Goal: Task Accomplishment & Management: Manage account settings

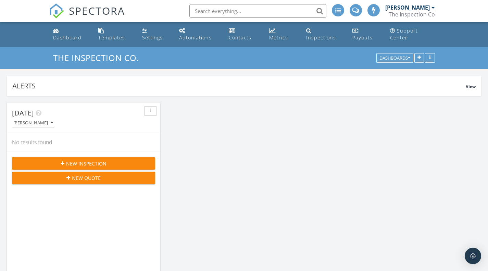
scroll to position [634, 499]
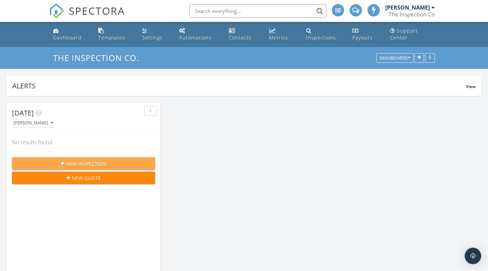
click at [95, 162] on span "New Inspection" at bounding box center [86, 163] width 40 height 7
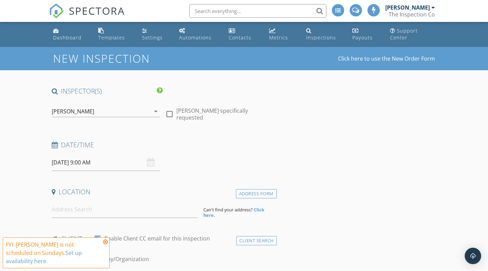
click at [104, 245] on icon at bounding box center [105, 241] width 5 height 5
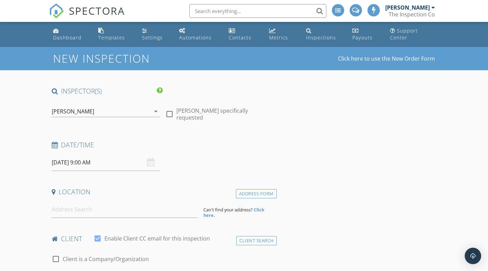
click at [151, 163] on div "09/28/2025 9:00 AM" at bounding box center [106, 162] width 109 height 17
click at [126, 163] on input "09/28/2025 9:00 AM" at bounding box center [106, 162] width 109 height 17
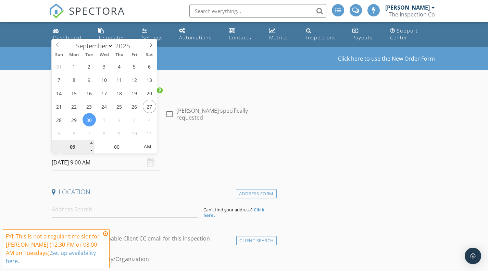
click at [84, 146] on input "09" at bounding box center [73, 147] width 42 height 14
click at [71, 147] on input "09" at bounding box center [73, 147] width 42 height 14
click at [84, 145] on input "09" at bounding box center [73, 147] width 42 height 14
type input "09/30/2025 10:00 AM"
type input "10"
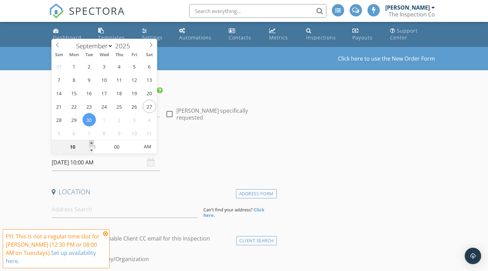
click at [90, 143] on span at bounding box center [91, 143] width 5 height 7
type input "09/30/2025 11:00 AM"
type input "11"
click at [90, 143] on span at bounding box center [91, 143] width 5 height 7
type input "09/30/2025 12:00 PM"
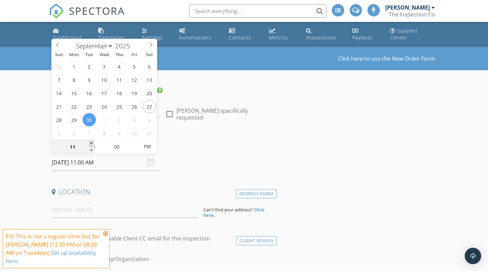
type input "12"
click at [90, 143] on span at bounding box center [91, 143] width 5 height 7
type input "09/30/2025 1:00 PM"
type input "01"
click at [90, 143] on span at bounding box center [91, 143] width 5 height 7
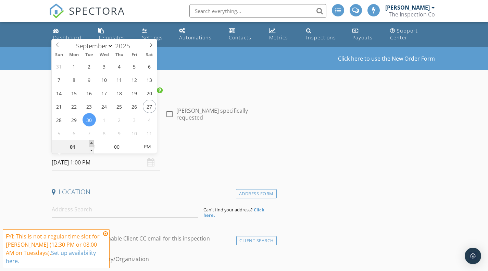
type input "09/30/2025 2:00 PM"
type input "02"
click at [90, 143] on span at bounding box center [91, 143] width 5 height 7
type input "09/30/2025 3:00 PM"
type input "03"
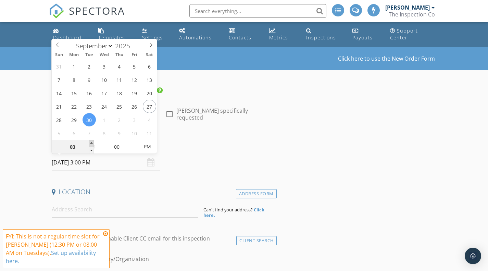
click at [90, 143] on span at bounding box center [91, 143] width 5 height 7
type input "09/30/2025 3:05 PM"
type input "05"
click at [136, 143] on span at bounding box center [135, 143] width 5 height 7
type input "09/30/2025 3:10 PM"
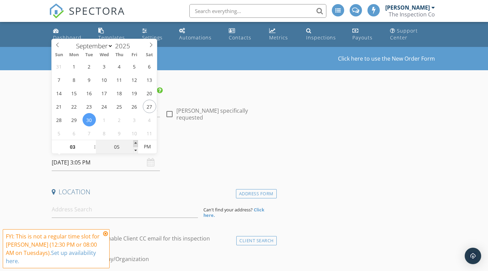
type input "10"
click at [136, 143] on span at bounding box center [135, 143] width 5 height 7
type input "09/30/2025 3:15 PM"
type input "15"
click at [136, 143] on span at bounding box center [135, 143] width 5 height 7
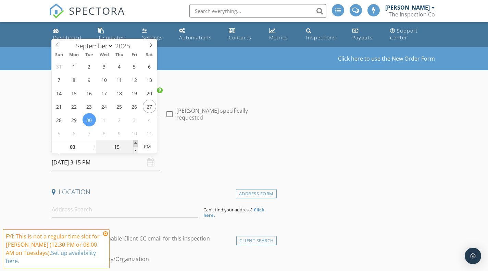
type input "09/30/2025 3:20 PM"
type input "20"
click at [136, 143] on span at bounding box center [135, 143] width 5 height 7
type input "09/30/2025 3:25 PM"
type input "25"
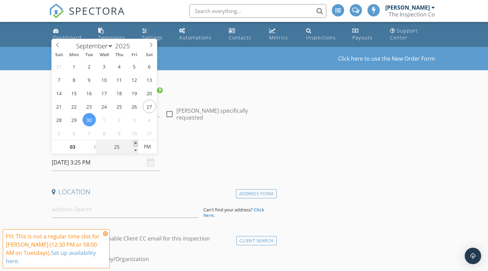
click at [136, 143] on span at bounding box center [135, 143] width 5 height 7
type input "09/30/2025 3:30 PM"
type input "30"
click at [136, 143] on span at bounding box center [135, 143] width 5 height 7
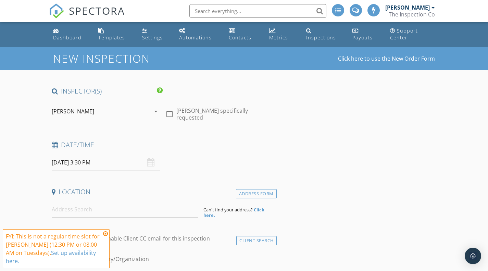
click at [180, 167] on div "Date/Time 09/30/2025 3:30 PM" at bounding box center [163, 155] width 228 height 30
click at [106, 232] on icon at bounding box center [105, 233] width 5 height 5
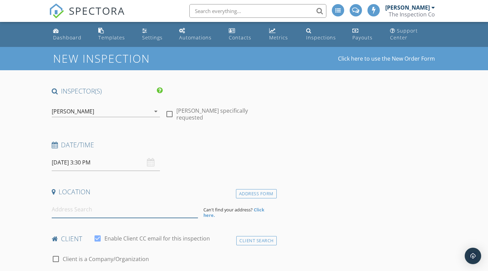
click at [101, 216] on input at bounding box center [125, 209] width 146 height 17
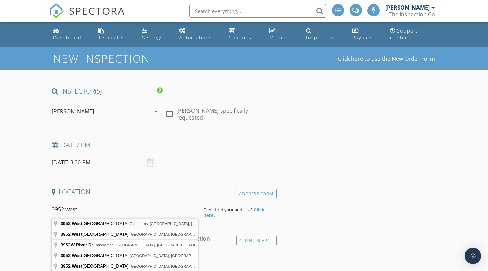
type input "3952 Westridge Meadow Circle, Clemmons, NC, USA"
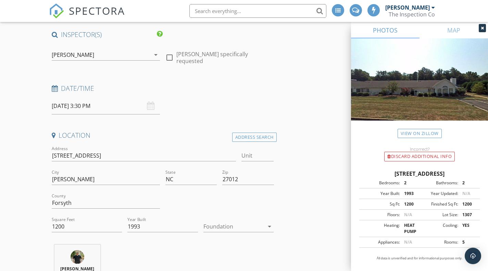
scroll to position [57, 0]
click at [270, 225] on icon "arrow_drop_down" at bounding box center [269, 226] width 8 height 8
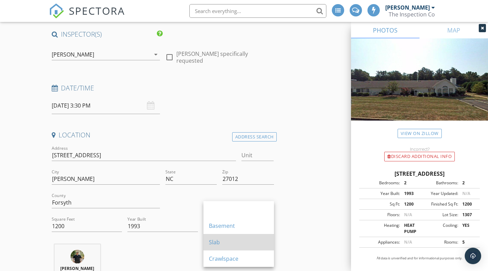
click at [249, 239] on div "Slab" at bounding box center [239, 242] width 60 height 8
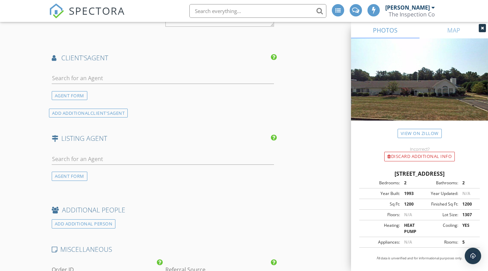
scroll to position [875, 0]
click at [63, 159] on input "text" at bounding box center [163, 158] width 222 height 11
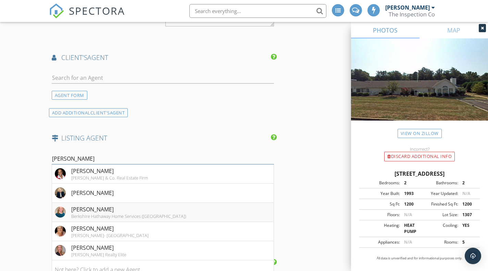
type input "Lisa"
click at [87, 209] on div "Lisa Parrish" at bounding box center [128, 209] width 115 height 8
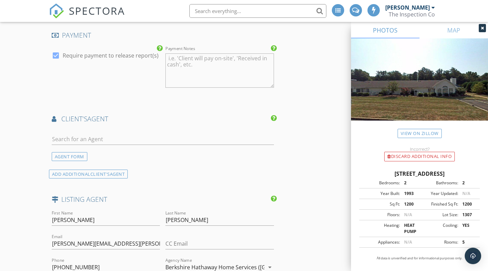
scroll to position [799, 0]
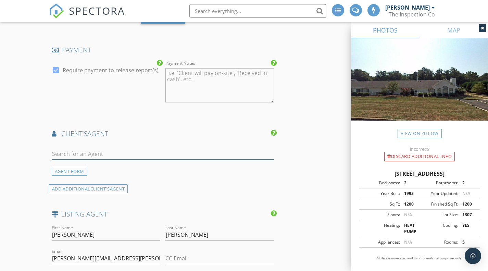
click at [74, 155] on input "text" at bounding box center [163, 153] width 222 height 11
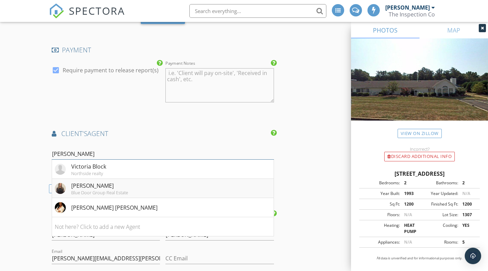
type input "victor"
click at [71, 188] on div "Victoria Horne" at bounding box center [99, 186] width 57 height 8
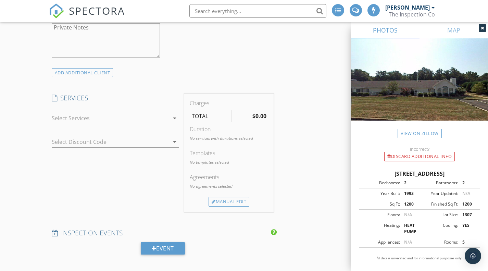
scroll to position [568, 0]
click at [176, 118] on icon "arrow_drop_down" at bounding box center [175, 119] width 8 height 8
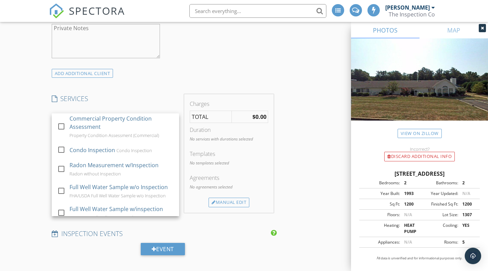
scroll to position [375, 0]
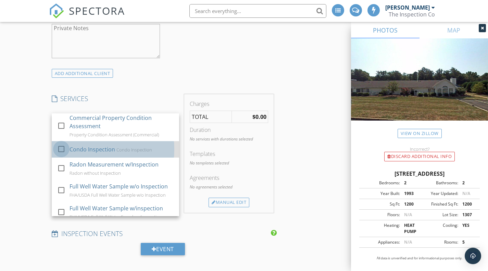
click at [62, 155] on div at bounding box center [61, 149] width 12 height 12
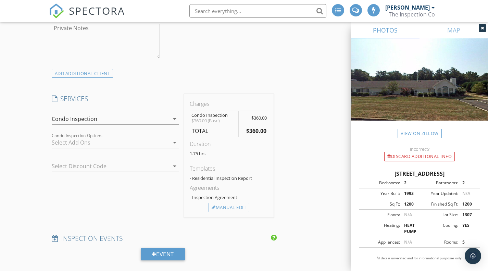
click at [174, 163] on icon "arrow_drop_down" at bounding box center [175, 166] width 8 height 8
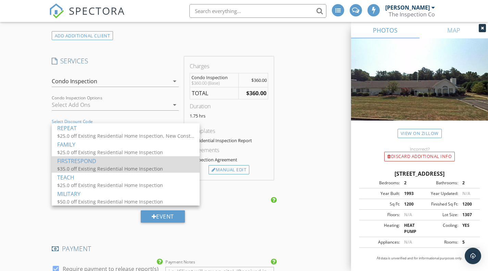
scroll to position [606, 0]
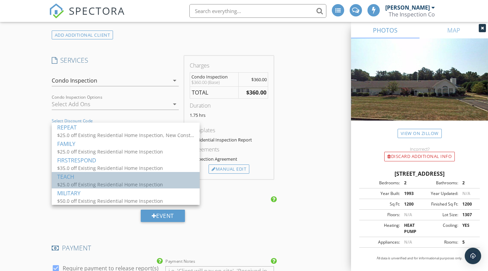
click at [74, 179] on div "TEACH" at bounding box center [125, 177] width 137 height 8
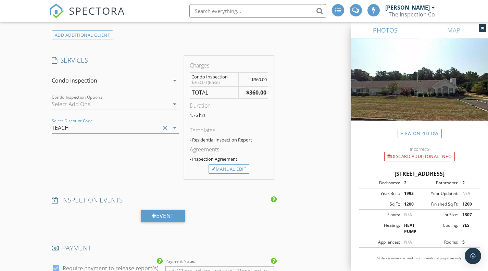
click at [174, 105] on icon "arrow_drop_down" at bounding box center [175, 104] width 8 height 8
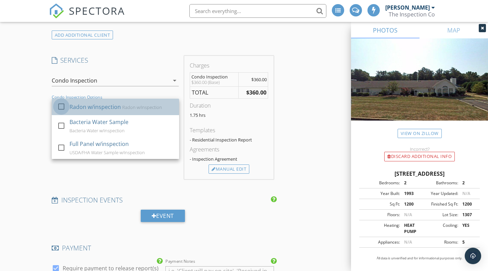
click at [61, 105] on div at bounding box center [61, 107] width 12 height 12
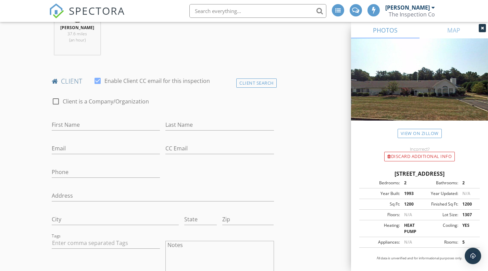
scroll to position [297, 0]
click at [81, 125] on input "First Name" at bounding box center [106, 125] width 109 height 11
type input "Beata"
click at [172, 125] on input "Last Name" at bounding box center [219, 125] width 109 height 11
type input "Debinski"
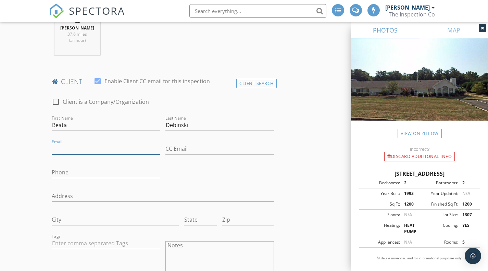
click at [119, 147] on input "Email" at bounding box center [106, 148] width 109 height 11
type input "beata.debinski@gmail.com"
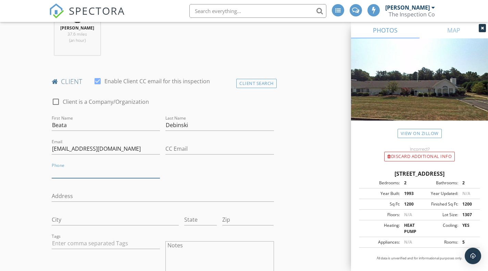
click at [94, 170] on input "Phone" at bounding box center [106, 172] width 109 height 11
type input "336-413-5879"
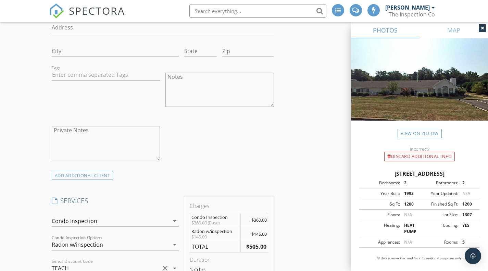
scroll to position [511, 0]
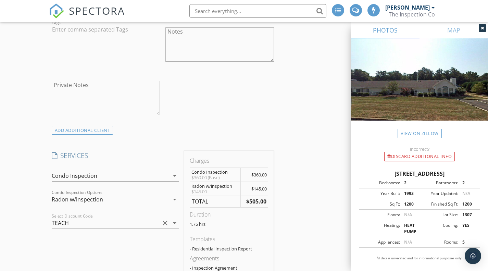
click at [176, 177] on icon "arrow_drop_down" at bounding box center [175, 176] width 8 height 8
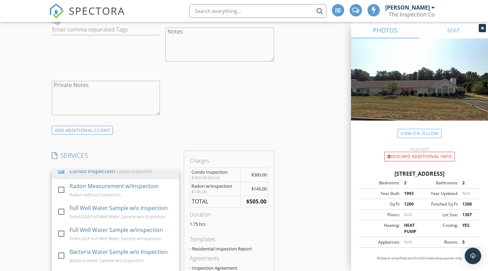
scroll to position [410, 0]
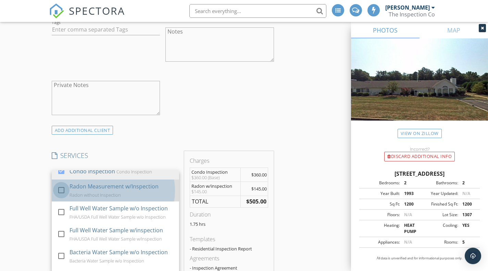
click at [60, 196] on div at bounding box center [61, 190] width 12 height 12
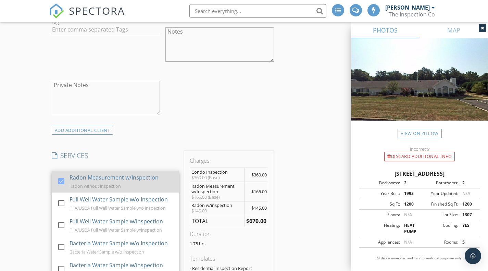
scroll to position [418, 0]
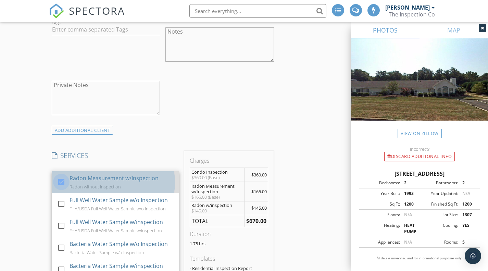
click at [62, 188] on div at bounding box center [61, 182] width 12 height 12
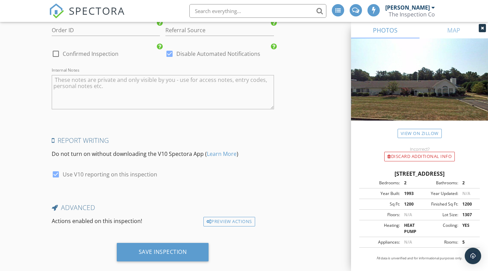
scroll to position [1657, 0]
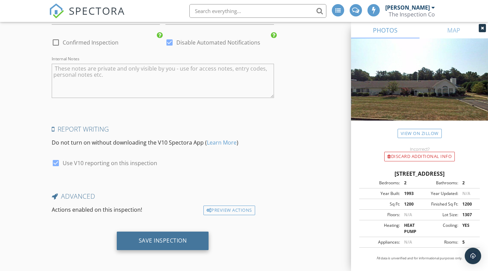
click at [158, 243] on div "Save Inspection" at bounding box center [163, 240] width 48 height 7
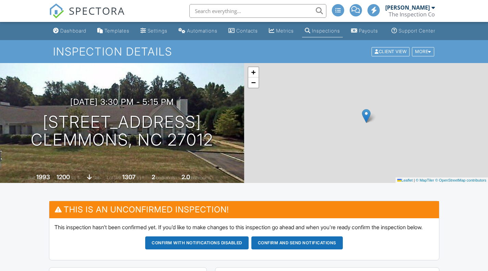
click at [313, 236] on button "Confirm and send notifications" at bounding box center [296, 242] width 91 height 13
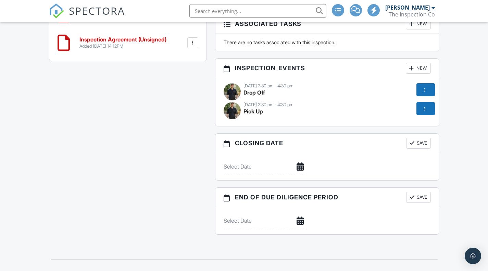
scroll to position [714, 0]
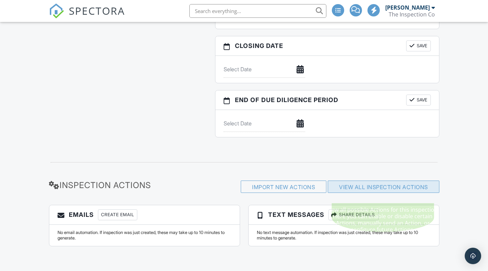
click at [372, 182] on div "View All Inspection Actions" at bounding box center [384, 186] width 112 height 12
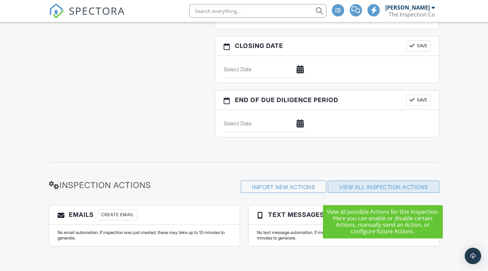
click at [398, 187] on link "View All Inspection Actions" at bounding box center [383, 187] width 89 height 7
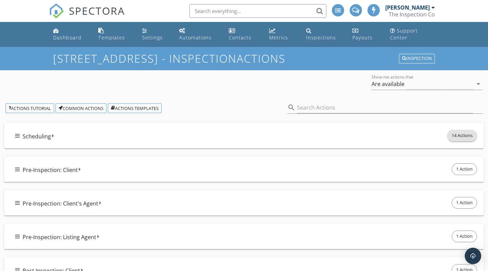
click at [464, 135] on span "14 Actions" at bounding box center [462, 135] width 29 height 11
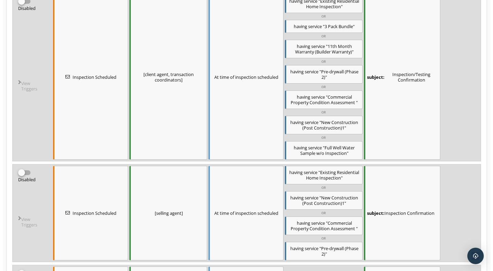
scroll to position [167, 0]
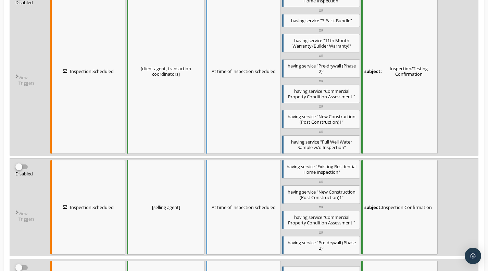
click at [328, 142] on span ""Full Well Water Sample w/o Inspection"" at bounding box center [325, 145] width 55 height 12
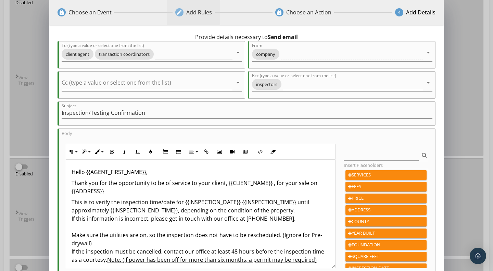
click at [200, 16] on div "Add Rules" at bounding box center [199, 12] width 26 height 8
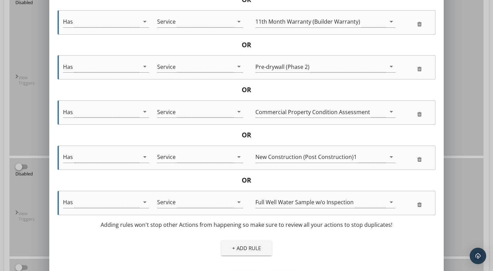
scroll to position [155, 0]
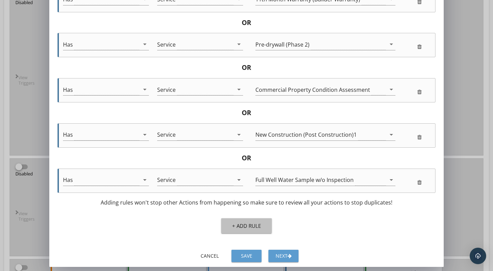
click at [232, 218] on button "+ Add Rule" at bounding box center [246, 225] width 51 height 15
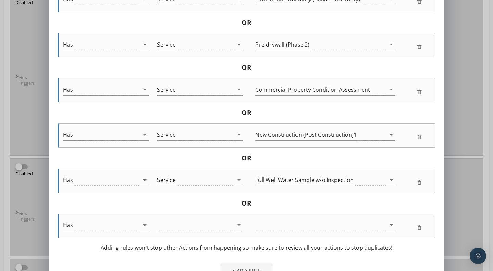
click at [239, 225] on icon "arrow_drop_down" at bounding box center [239, 225] width 8 height 8
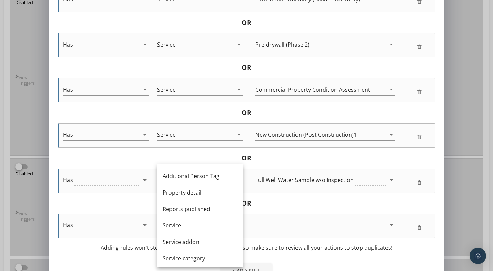
scroll to position [131, 0]
click at [211, 227] on div "Service" at bounding box center [200, 225] width 75 height 8
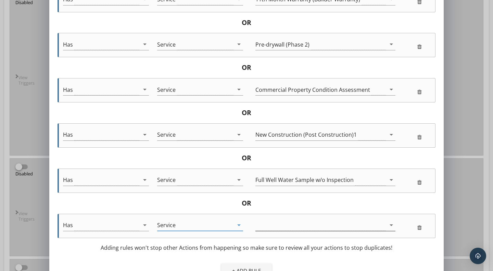
click at [392, 222] on icon "arrow_drop_down" at bounding box center [391, 225] width 8 height 8
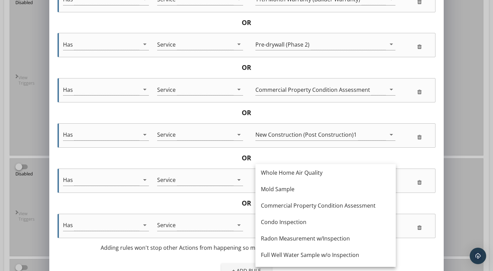
scroll to position [137, 0]
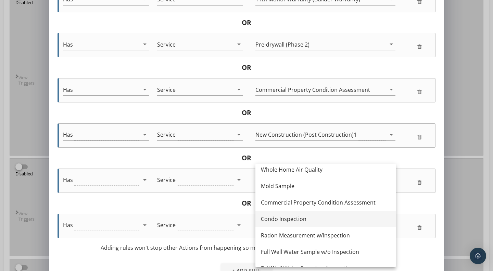
click at [297, 217] on div "Condo Inspection" at bounding box center [325, 219] width 129 height 8
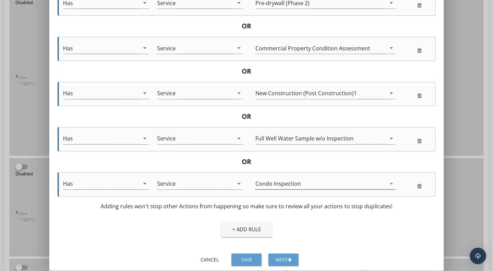
scroll to position [200, 0]
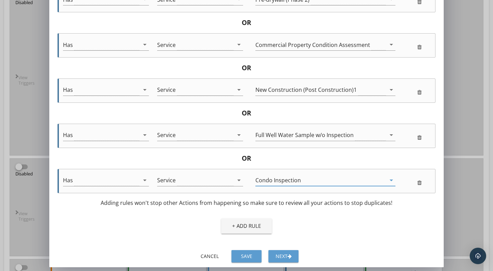
click at [281, 254] on div "Next" at bounding box center [283, 255] width 19 height 7
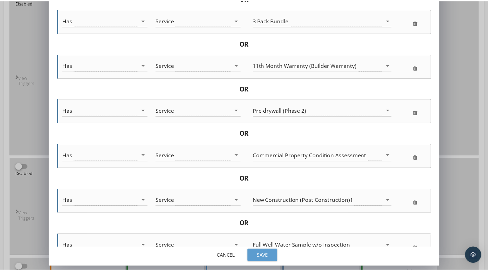
scroll to position [89, 0]
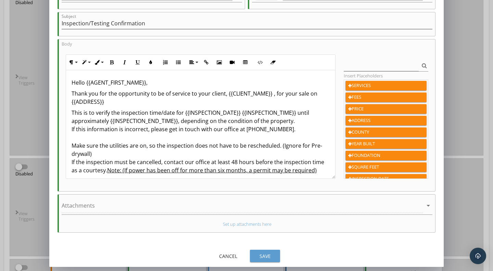
click at [271, 255] on div "Save" at bounding box center [264, 255] width 19 height 7
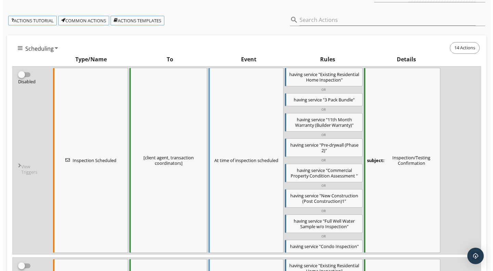
scroll to position [87, 0]
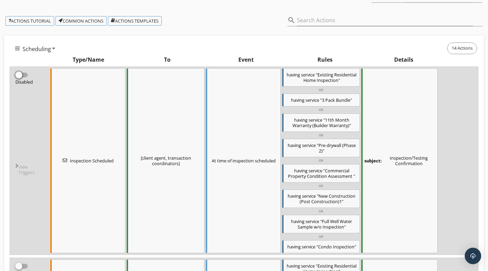
click at [27, 75] on input "checkbox" at bounding box center [21, 78] width 13 height 8
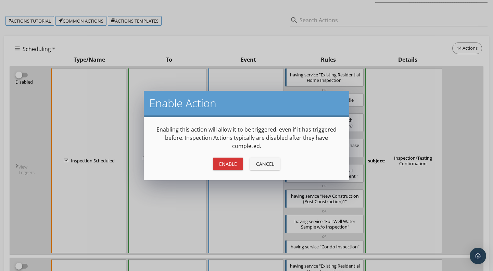
click at [235, 162] on div "Enable" at bounding box center [228, 163] width 19 height 7
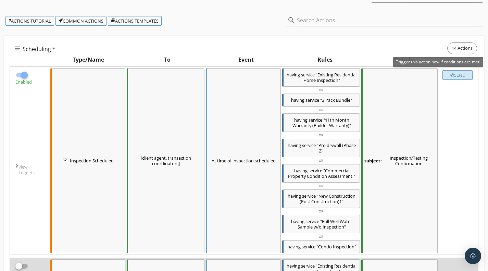
click at [461, 75] on div "Send" at bounding box center [458, 74] width 24 height 5
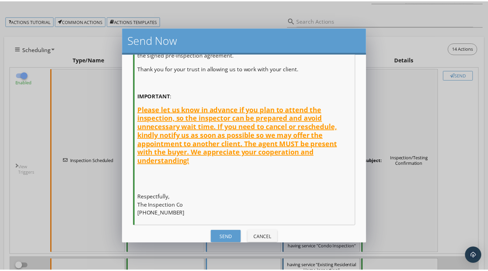
scroll to position [328, 0]
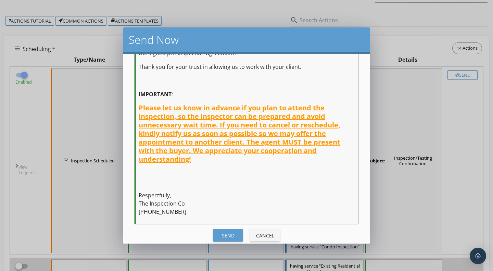
click at [224, 232] on div "Send" at bounding box center [228, 235] width 19 height 7
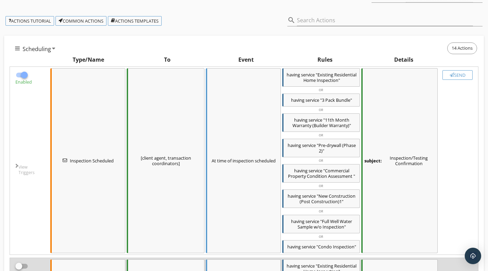
checkbox input "false"
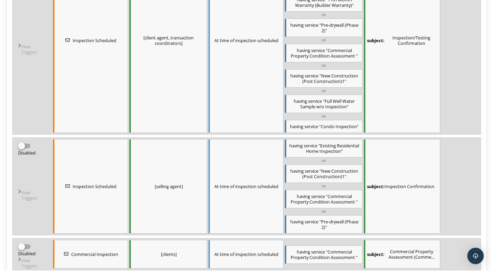
scroll to position [208, 0]
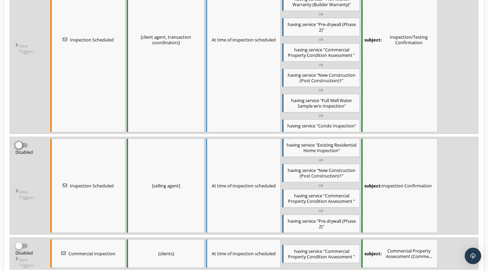
click at [25, 144] on input "checkbox" at bounding box center [21, 148] width 13 height 8
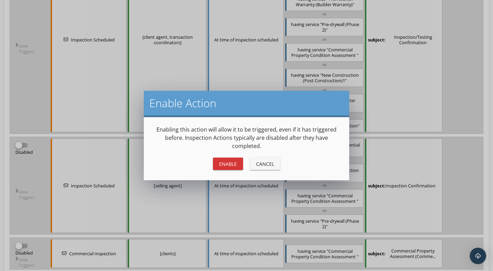
click at [268, 163] on div "Cancel" at bounding box center [264, 163] width 19 height 7
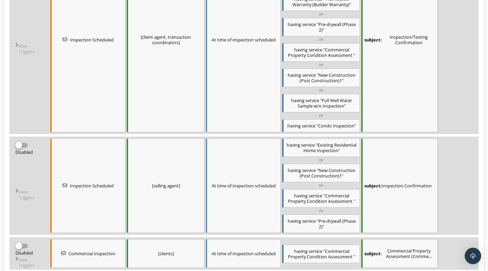
click at [322, 219] on span ""Pre-drywall (Phase 2)"" at bounding box center [336, 224] width 39 height 12
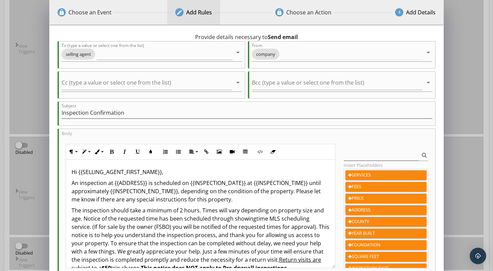
click at [201, 13] on div "Add Rules" at bounding box center [199, 12] width 26 height 8
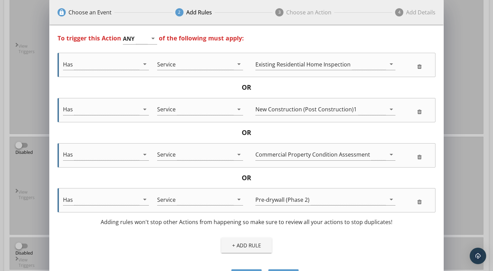
click at [235, 237] on div "+ Add Rule" at bounding box center [247, 245] width 378 height 19
click at [237, 248] on div "+ Add Rule" at bounding box center [246, 245] width 29 height 8
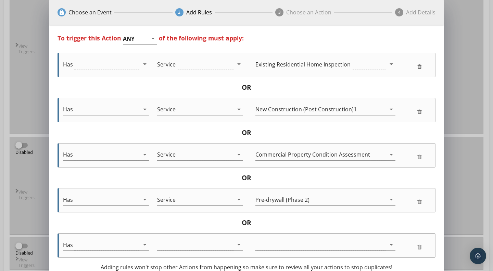
click at [237, 248] on icon "arrow_drop_down" at bounding box center [239, 244] width 8 height 8
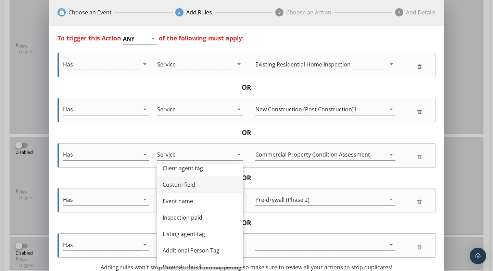
scroll to position [133, 0]
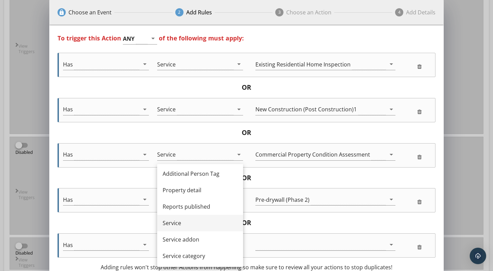
click at [209, 225] on div "Service" at bounding box center [200, 223] width 75 height 8
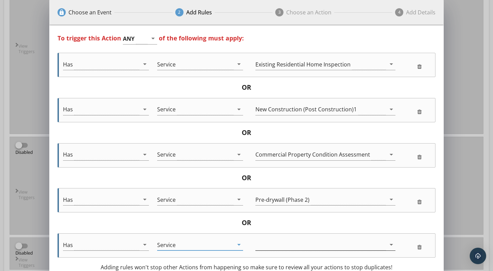
click at [304, 244] on div at bounding box center [320, 244] width 131 height 11
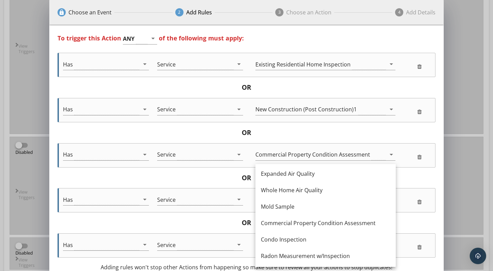
scroll to position [117, 0]
click at [299, 240] on div "Condo Inspection" at bounding box center [325, 239] width 129 height 8
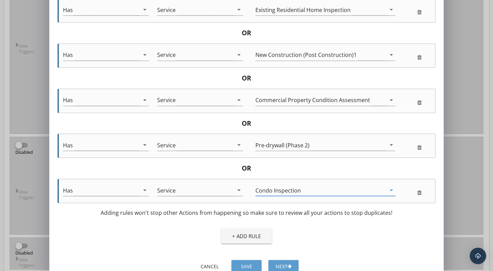
scroll to position [65, 0]
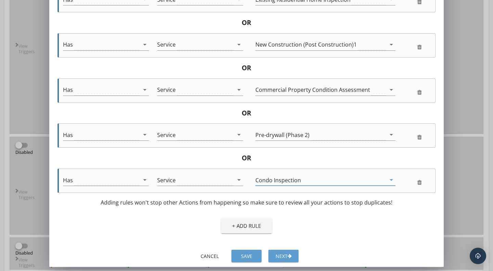
click at [285, 254] on div "Next" at bounding box center [283, 255] width 19 height 7
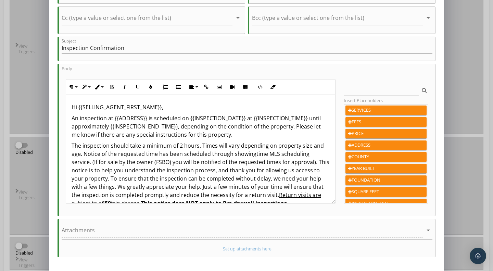
scroll to position [89, 0]
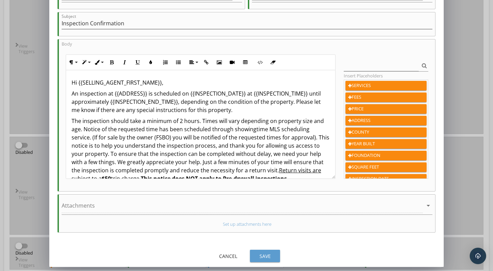
click at [270, 253] on div "Save" at bounding box center [264, 255] width 19 height 7
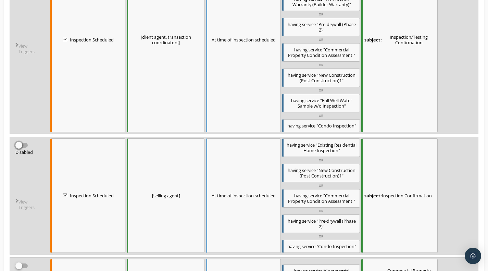
click at [26, 146] on input "checkbox" at bounding box center [21, 148] width 13 height 8
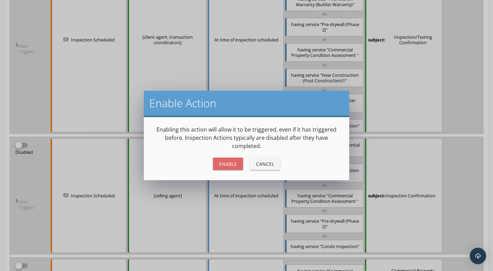
click at [231, 162] on div "Enable" at bounding box center [228, 163] width 19 height 7
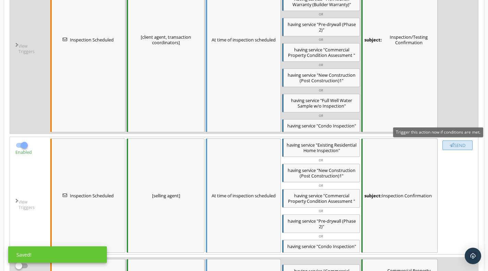
click at [462, 147] on div "Send" at bounding box center [458, 144] width 24 height 5
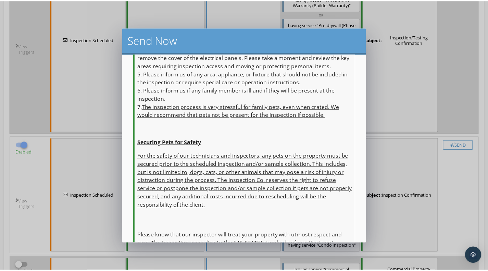
scroll to position [405, 0]
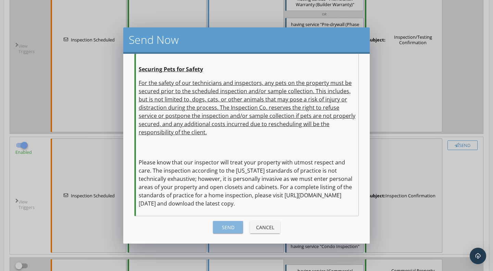
click at [231, 232] on button "Send" at bounding box center [228, 227] width 30 height 12
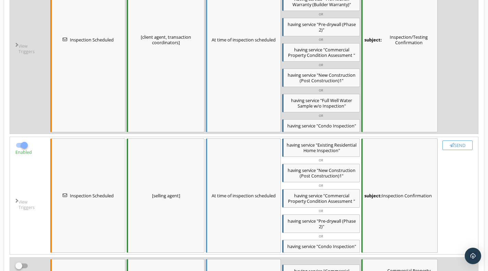
checkbox input "false"
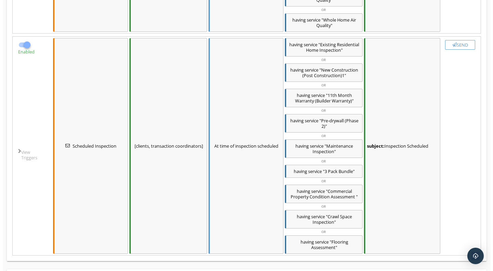
scroll to position [1040, 0]
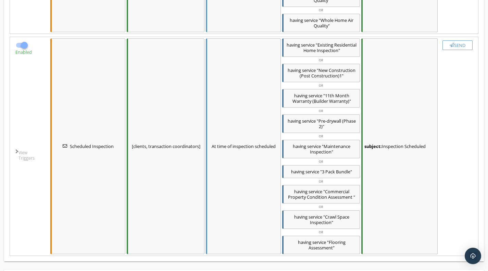
click at [312, 245] on span "service" at bounding box center [319, 242] width 14 height 6
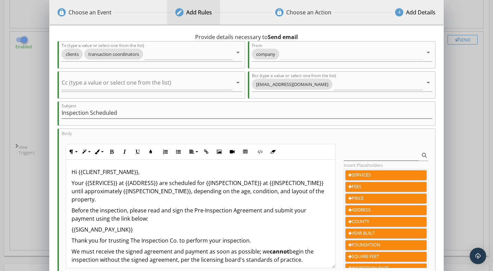
click at [199, 12] on div "Add Rules" at bounding box center [199, 12] width 26 height 8
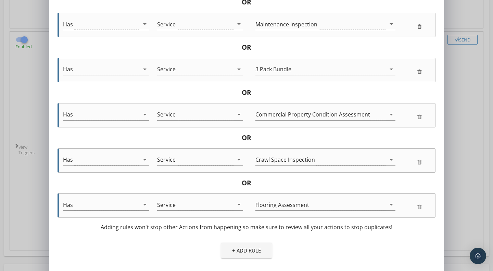
scroll to position [245, 0]
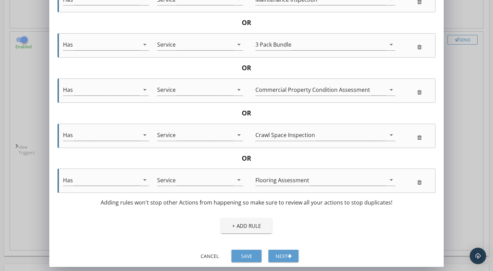
click at [244, 225] on div "+ Add Rule" at bounding box center [246, 226] width 29 height 8
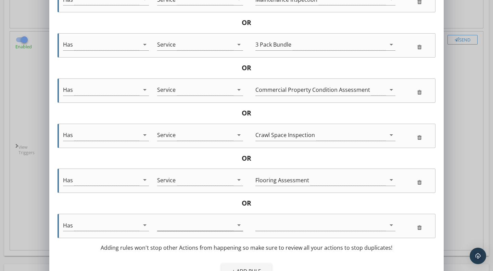
click at [238, 226] on icon "arrow_drop_down" at bounding box center [239, 225] width 8 height 8
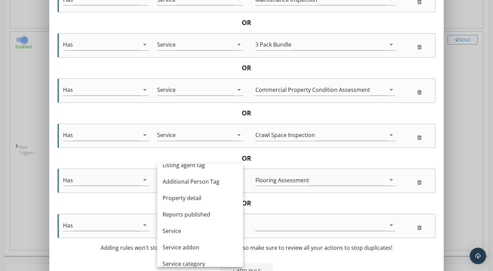
scroll to position [125, 0]
click at [209, 232] on div "Service" at bounding box center [200, 230] width 75 height 8
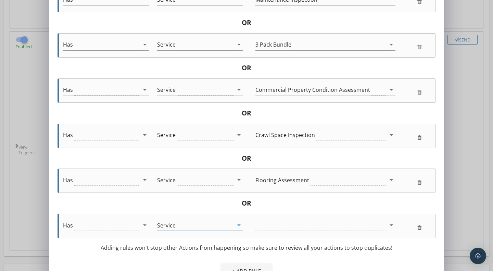
click at [298, 223] on div at bounding box center [320, 225] width 131 height 11
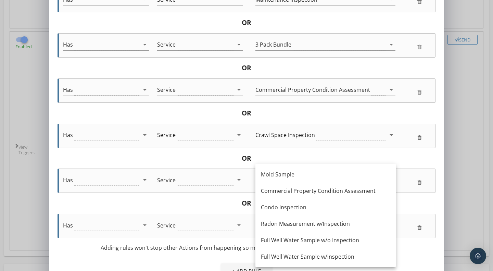
scroll to position [148, 0]
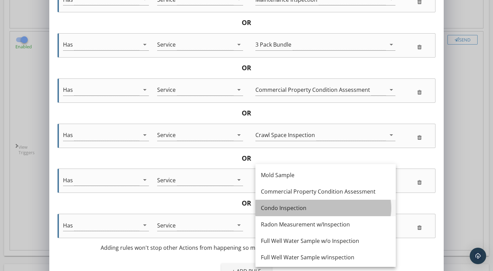
click at [288, 205] on div "Condo Inspection" at bounding box center [325, 208] width 129 height 8
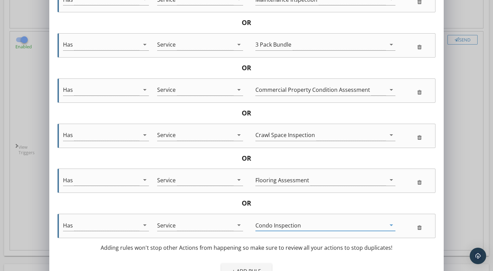
scroll to position [290, 0]
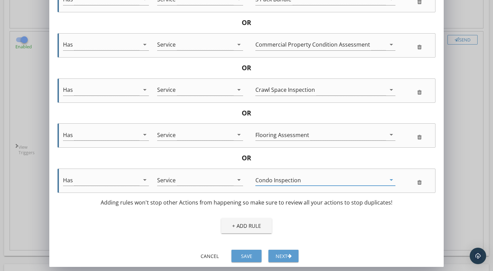
click at [283, 251] on button "Next" at bounding box center [284, 256] width 30 height 12
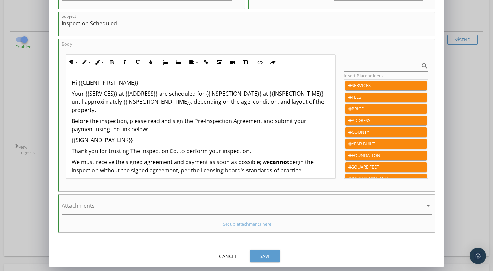
scroll to position [89, 0]
click at [272, 255] on div "Save" at bounding box center [264, 255] width 19 height 7
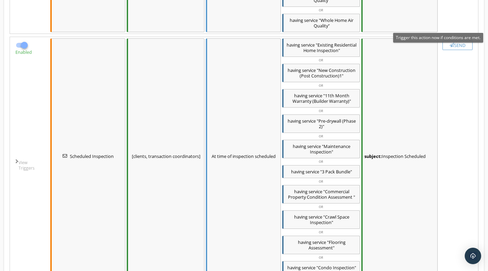
click at [461, 48] on div "Send" at bounding box center [458, 44] width 24 height 5
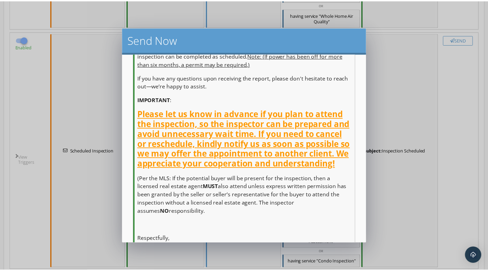
scroll to position [347, 0]
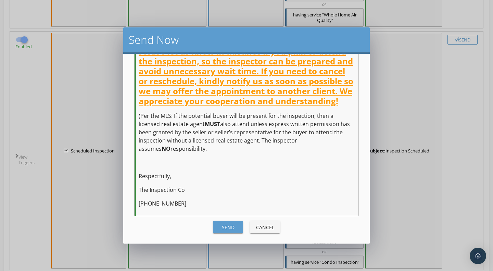
click at [228, 228] on div "Send" at bounding box center [228, 227] width 19 height 7
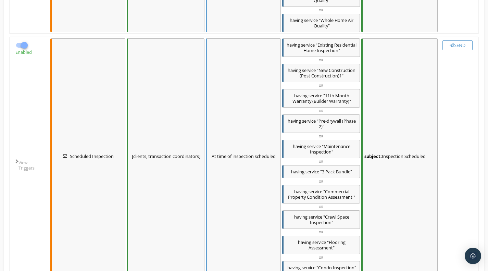
checkbox input "false"
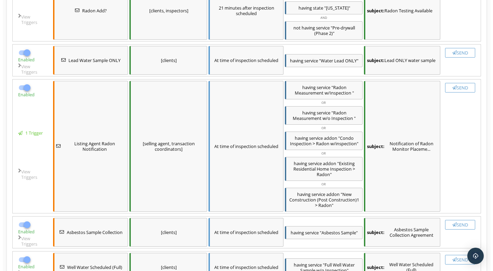
scroll to position [640, 0]
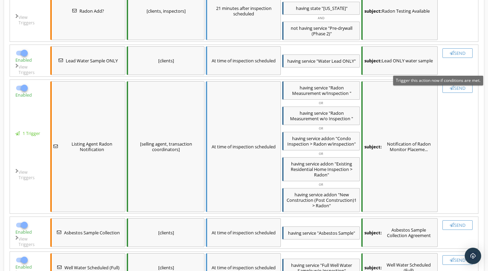
click at [456, 91] on div "Send" at bounding box center [458, 87] width 24 height 5
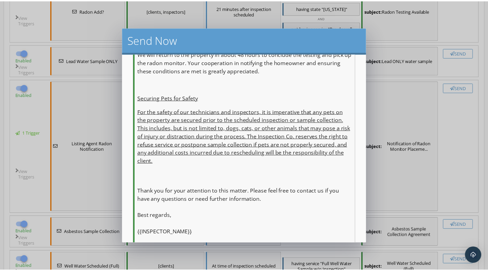
scroll to position [323, 0]
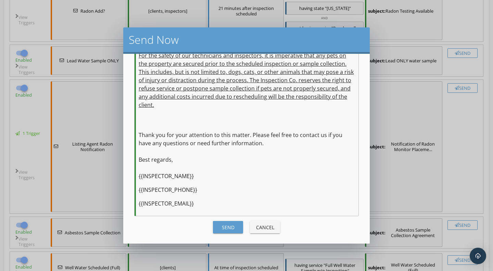
click at [233, 227] on div "Send" at bounding box center [228, 227] width 19 height 7
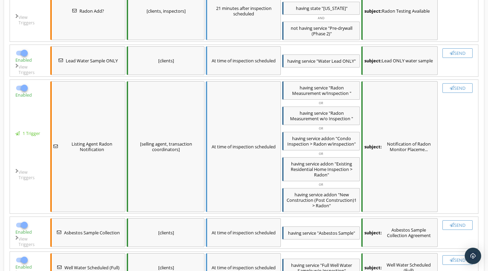
checkbox input "false"
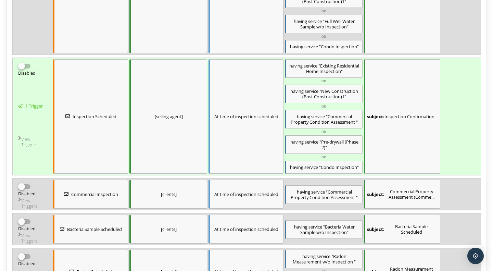
scroll to position [267, 0]
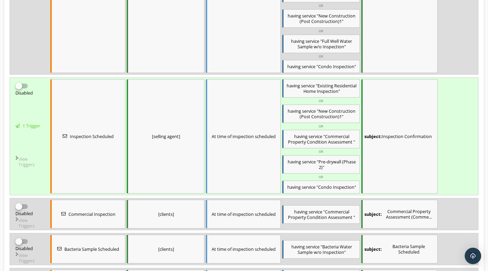
click at [321, 187] on span ""Condo Inspection"" at bounding box center [336, 187] width 40 height 6
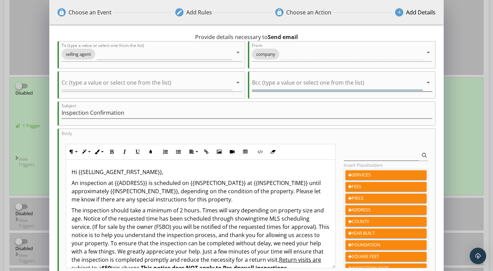
click at [289, 83] on input "Bcc (type a value or select one from the list)" at bounding box center [337, 84] width 171 height 11
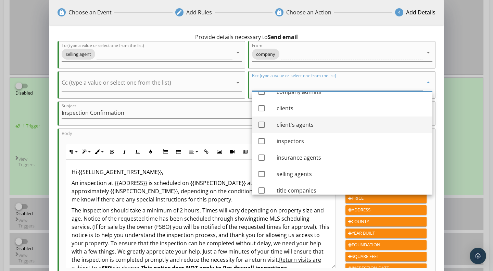
scroll to position [27, 0]
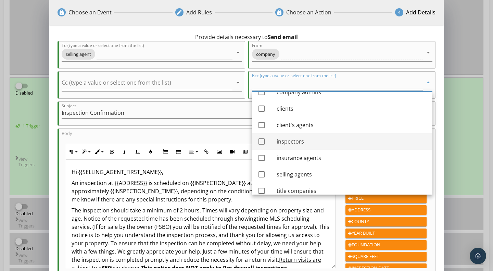
click at [260, 139] on div at bounding box center [262, 142] width 12 height 12
checkbox input "true"
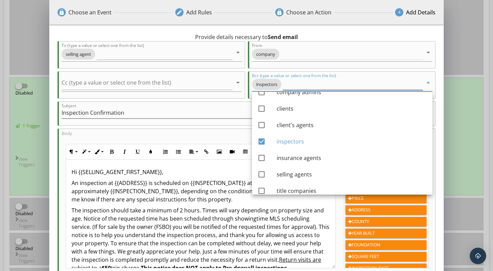
click at [360, 79] on input "Bcc (type a value or select one from the list)" at bounding box center [353, 84] width 140 height 11
click at [461, 84] on div "lock Choose an Event edit Add Rules lock Choose an Action 4 Add Details 0 hours…" at bounding box center [246, 180] width 493 height 360
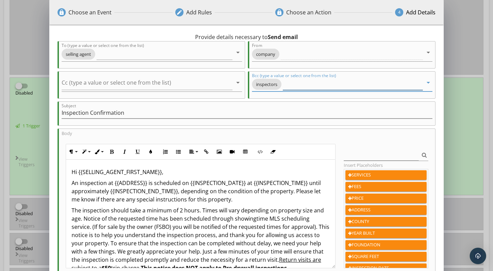
click at [315, 86] on input "Bcc (type a value or select one from the list)" at bounding box center [353, 84] width 140 height 11
type input "[EMAIL_ADDRESS][DOMAIN_NAME]"
click at [385, 84] on input "[EMAIL_ADDRESS][DOMAIN_NAME]" at bounding box center [353, 84] width 140 height 11
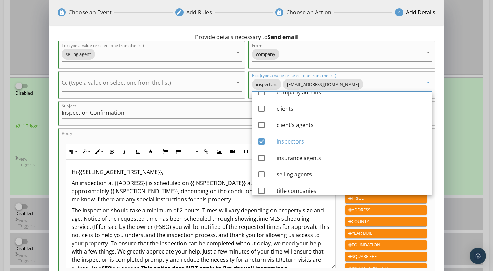
click at [385, 82] on input "Bcc (type a value or select one from the list)" at bounding box center [394, 84] width 58 height 11
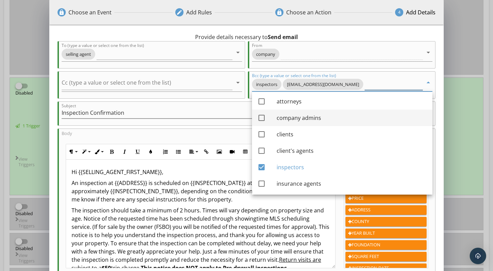
scroll to position [0, 0]
click at [264, 117] on div at bounding box center [262, 119] width 12 height 12
checkbox input "true"
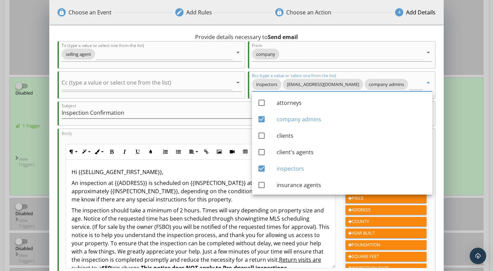
click at [456, 105] on div "lock Choose an Event edit Add Rules lock Choose an Action 4 Add Details 0 hours…" at bounding box center [246, 180] width 493 height 360
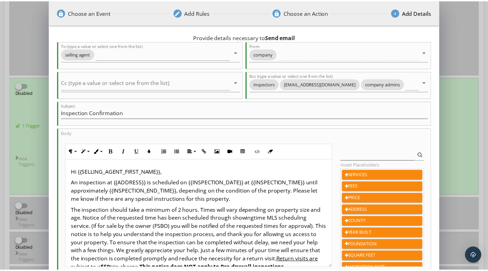
scroll to position [89, 0]
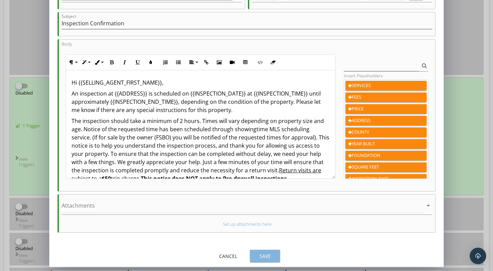
click at [266, 255] on div "Save" at bounding box center [264, 255] width 19 height 7
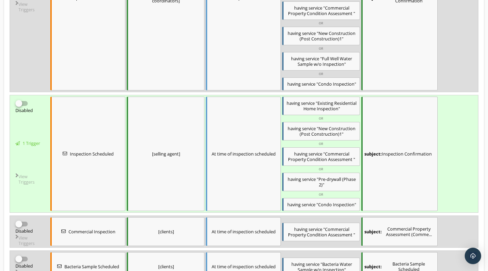
scroll to position [250, 0]
click at [27, 177] on div "View Triggers" at bounding box center [29, 191] width 36 height 37
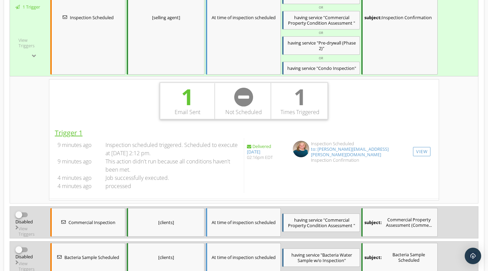
scroll to position [387, 0]
click at [421, 151] on link "View" at bounding box center [421, 151] width 17 height 9
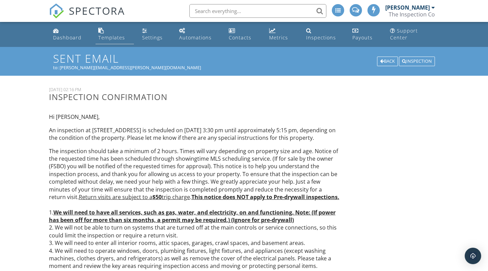
click at [112, 36] on div "Templates" at bounding box center [111, 37] width 27 height 7
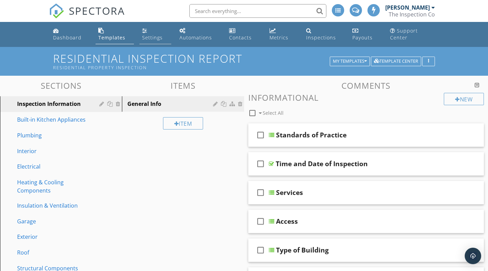
click at [153, 38] on div "Settings" at bounding box center [152, 37] width 21 height 7
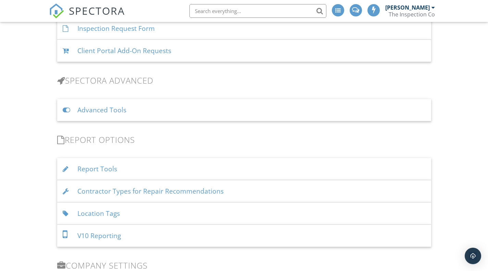
scroll to position [547, 0]
click at [109, 166] on div "Report Tools" at bounding box center [244, 169] width 374 height 22
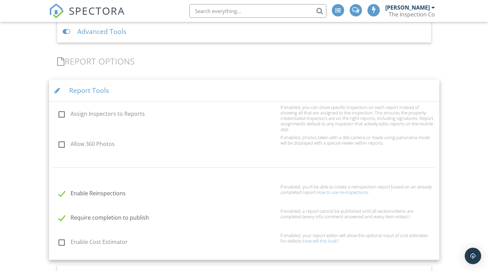
scroll to position [625, 0]
click at [98, 90] on div "Report Tools" at bounding box center [244, 90] width 390 height 22
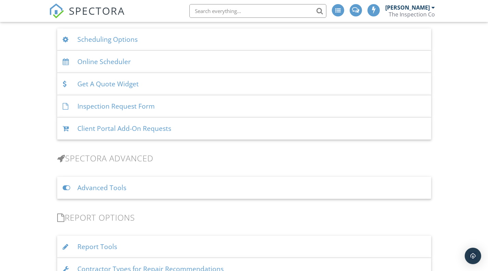
scroll to position [472, 0]
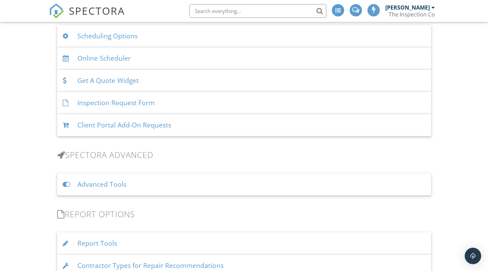
click at [118, 185] on div "Advanced Tools" at bounding box center [244, 184] width 374 height 22
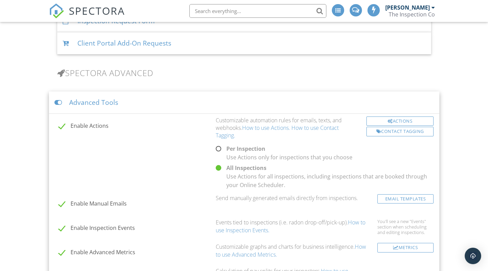
scroll to position [554, 0]
click at [99, 103] on div "Advanced Tools" at bounding box center [244, 102] width 390 height 22
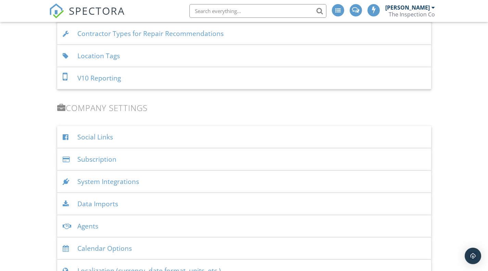
scroll to position [709, 0]
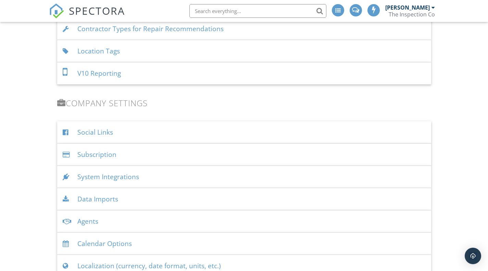
click at [132, 175] on div "System Integrations" at bounding box center [244, 177] width 374 height 22
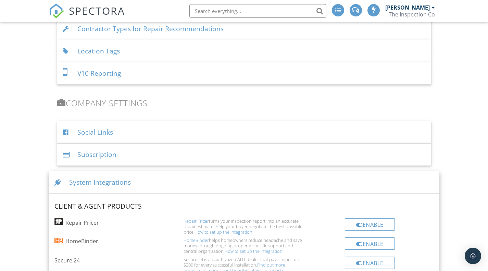
click at [132, 175] on div "System Integrations" at bounding box center [244, 182] width 390 height 22
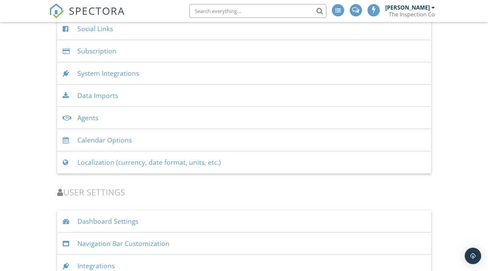
scroll to position [813, 0]
click at [127, 216] on div "Dashboard Settings" at bounding box center [244, 221] width 374 height 22
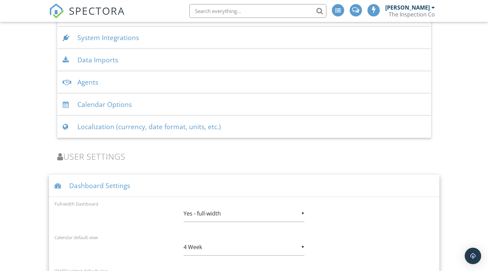
scroll to position [848, 0]
click at [111, 188] on div "Dashboard Settings" at bounding box center [244, 185] width 390 height 22
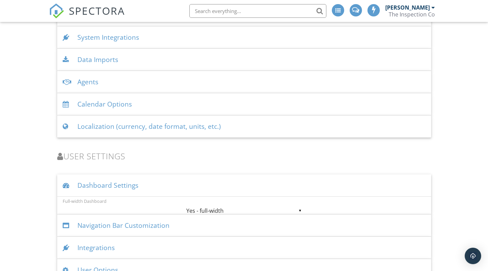
scroll to position [846, 0]
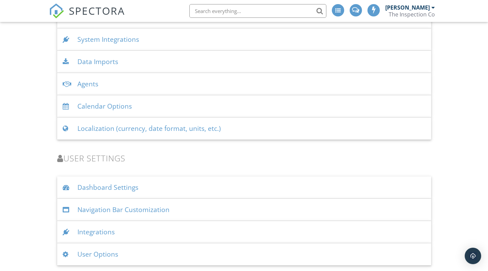
click at [112, 208] on div "Navigation Bar Customization" at bounding box center [244, 210] width 374 height 22
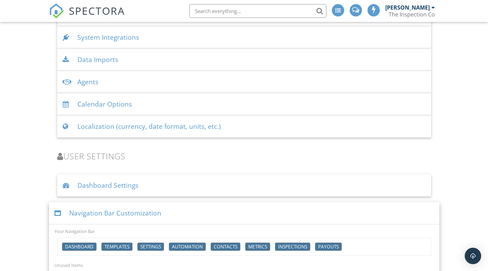
click at [112, 208] on div "Navigation Bar Customization" at bounding box center [244, 213] width 390 height 22
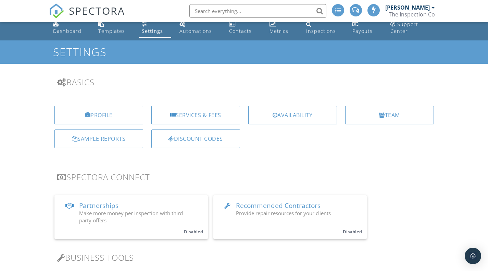
scroll to position [0, 0]
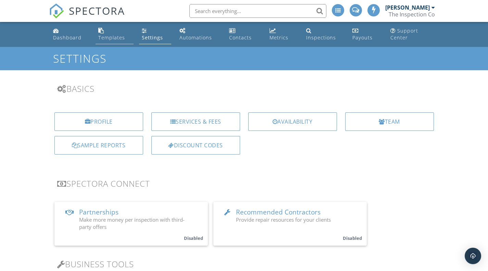
click at [109, 37] on div "Templates" at bounding box center [111, 37] width 27 height 7
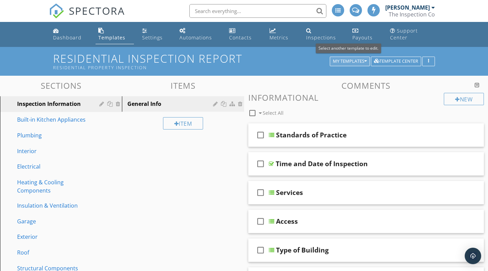
click at [357, 60] on div "My Templates" at bounding box center [350, 61] width 34 height 5
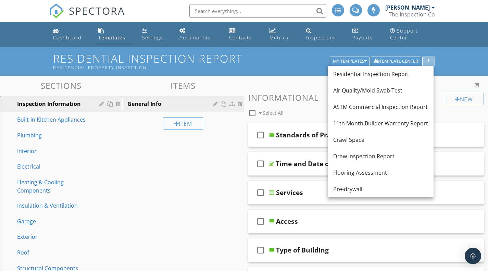
click at [428, 60] on icon "button" at bounding box center [428, 61] width 1 height 5
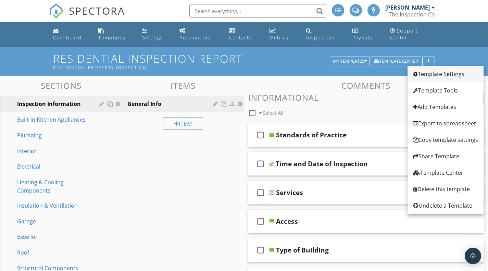
click at [437, 72] on div "Template Settings" at bounding box center [445, 74] width 65 height 8
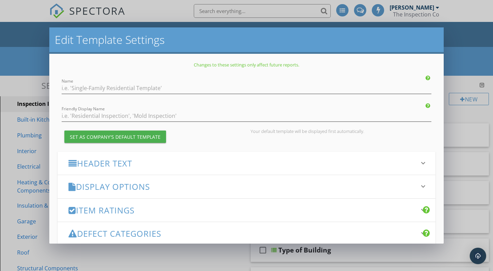
type input "Residential Inspection Report"
type input "Residential Property Inspection"
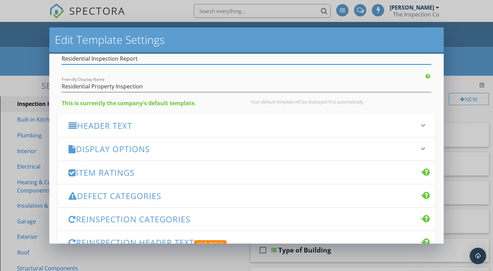
scroll to position [28, 0]
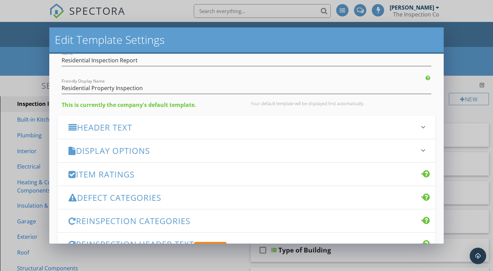
click at [95, 126] on h3 "Header Text" at bounding box center [242, 127] width 348 height 9
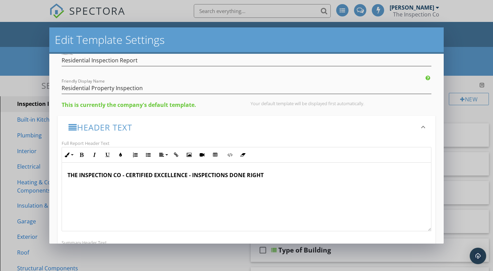
click at [95, 126] on h3 "Header Text" at bounding box center [242, 127] width 348 height 9
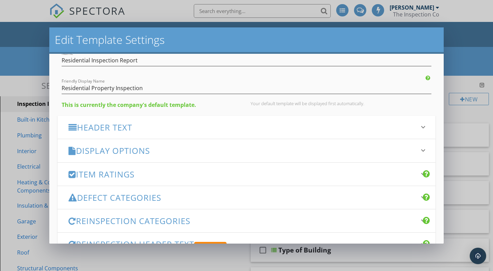
click at [93, 155] on h3 "Display Options" at bounding box center [242, 150] width 348 height 9
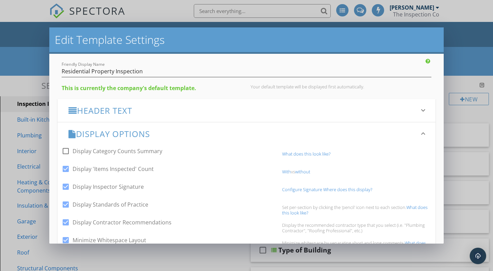
scroll to position [45, 0]
click at [67, 168] on div at bounding box center [66, 169] width 12 height 12
checkbox input "false"
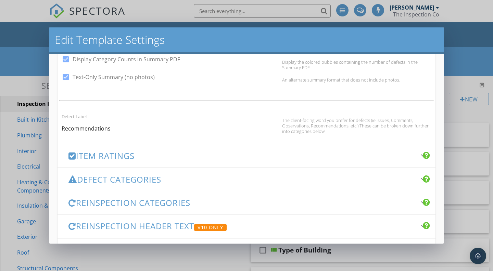
scroll to position [424, 0]
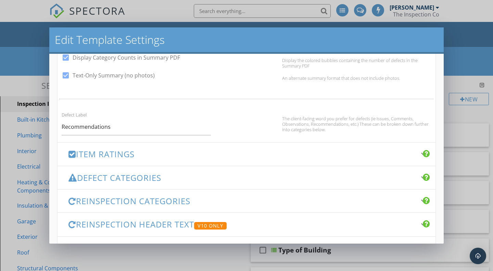
click at [115, 153] on h3 "Item Ratings" at bounding box center [242, 153] width 348 height 9
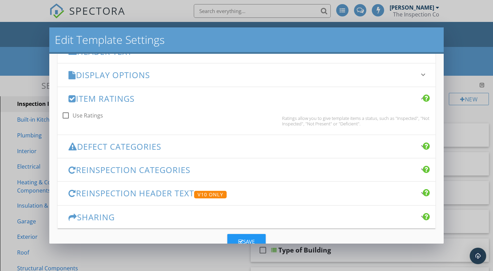
scroll to position [104, 0]
click at [115, 144] on h3 "Defect Categories" at bounding box center [242, 145] width 348 height 9
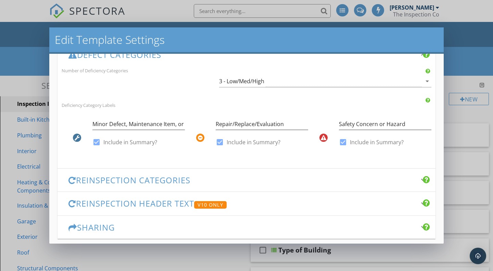
scroll to position [172, 0]
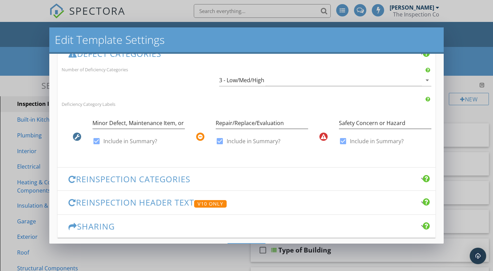
click at [143, 180] on h3 "Reinspection Categories" at bounding box center [242, 178] width 348 height 9
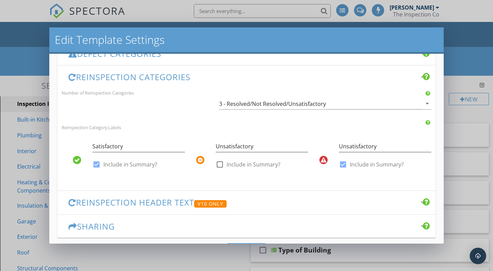
click at [338, 164] on div at bounding box center [343, 165] width 12 height 12
checkbox input "false"
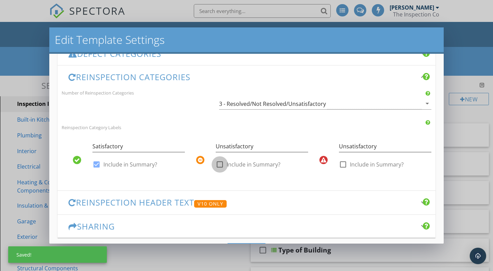
click at [219, 162] on div at bounding box center [220, 165] width 12 height 12
checkbox input "true"
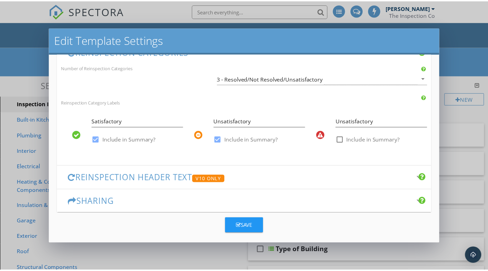
scroll to position [201, 0]
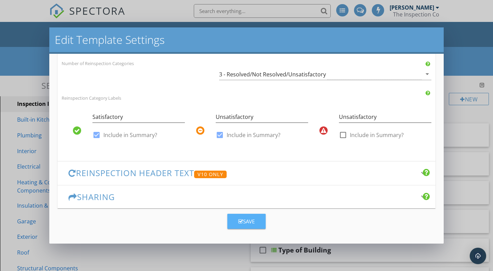
click at [238, 219] on icon "button" at bounding box center [240, 221] width 5 height 5
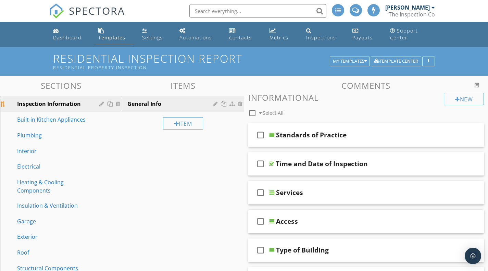
click at [68, 105] on div "Inspection Information" at bounding box center [53, 104] width 72 height 8
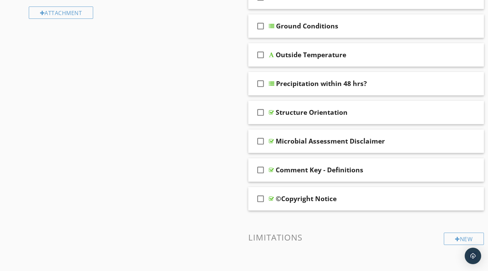
scroll to position [407, 0]
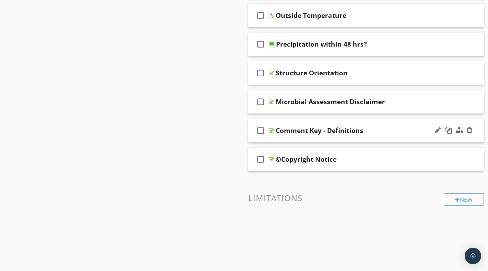
click at [305, 129] on div "Comment Key - Definitions" at bounding box center [320, 130] width 88 height 8
click at [270, 128] on div at bounding box center [271, 130] width 5 height 5
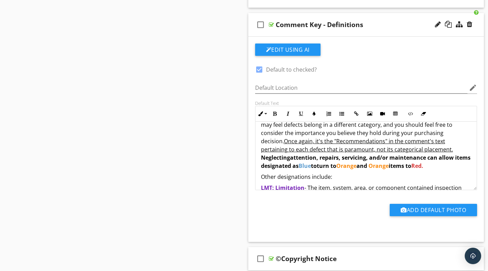
scroll to position [258, 0]
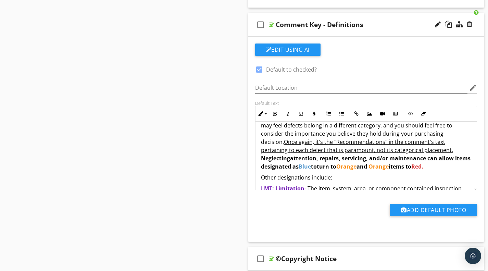
click at [311, 140] on u "Once again, it's the "Recommendations" in the comment's text pertaining to each…" at bounding box center [357, 146] width 192 height 16
drag, startPoint x: 311, startPoint y: 140, endPoint x: 362, endPoint y: 143, distance: 51.1
click at [362, 143] on u "Once again, it's the "Recommendations" in the comment's text pertaining to each…" at bounding box center [357, 146] width 192 height 16
click at [277, 113] on button "Bold" at bounding box center [275, 113] width 13 height 13
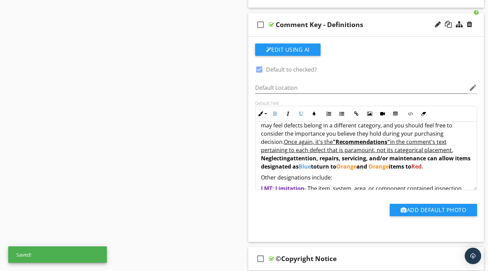
click at [350, 173] on p "Other designations include:" at bounding box center [366, 177] width 211 height 8
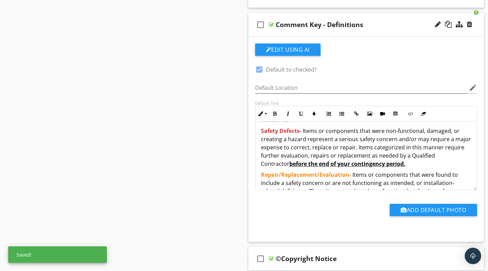
scroll to position [30, 0]
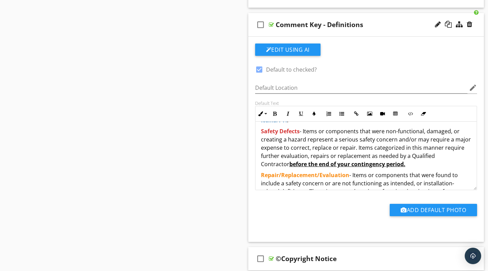
click at [354, 164] on strong "before the end of your contingency period." at bounding box center [347, 164] width 116 height 8
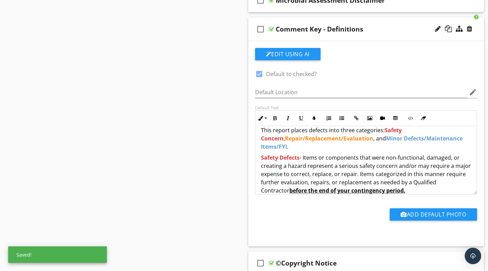
scroll to position [19, 0]
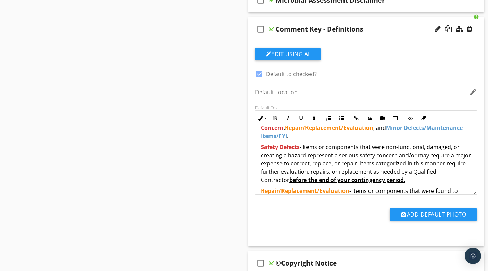
click at [325, 165] on p "Safety Defects - Items or components that were non-functional, damaged, or crea…" at bounding box center [366, 163] width 211 height 41
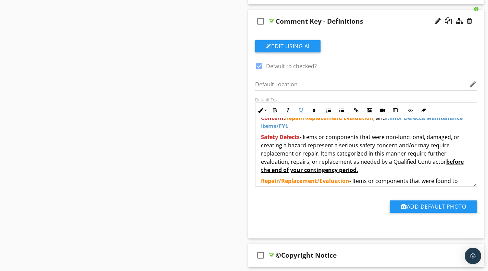
scroll to position [0, 0]
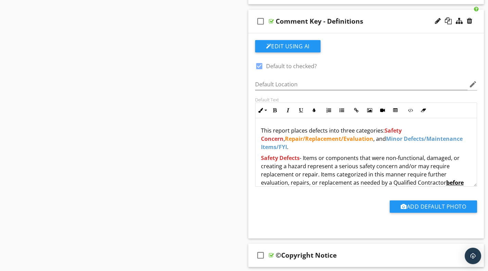
click at [271, 22] on div at bounding box center [271, 20] width 5 height 5
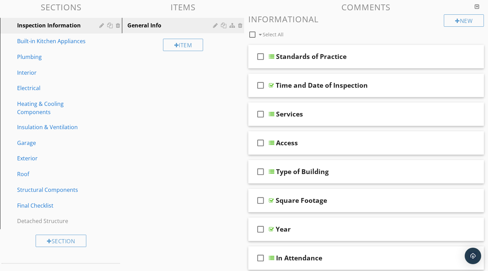
scroll to position [79, 0]
click at [74, 186] on div "Structural Components" at bounding box center [53, 189] width 72 height 8
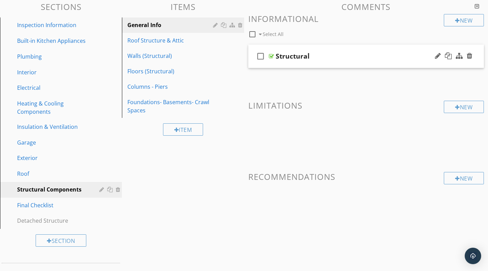
click at [274, 57] on div "check_box_outline_blank Structural" at bounding box center [366, 57] width 236 height 24
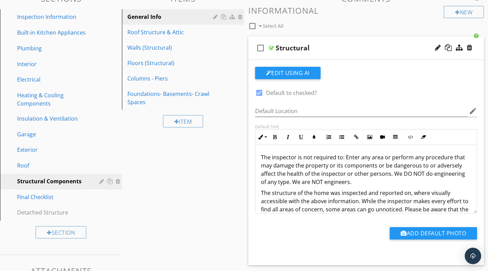
scroll to position [87, 0]
click at [272, 46] on div at bounding box center [271, 48] width 5 height 5
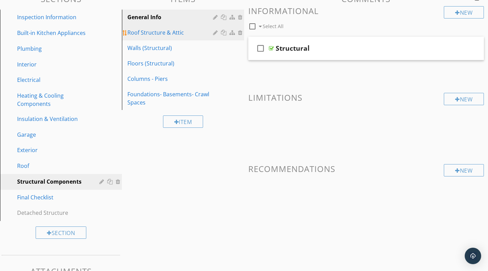
click at [175, 32] on div "Roof Structure & Attic" at bounding box center [170, 32] width 87 height 8
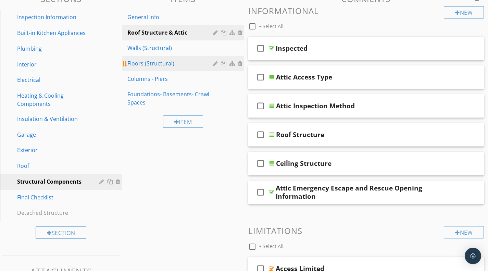
click at [157, 63] on div "Floors (Structural)" at bounding box center [170, 63] width 87 height 8
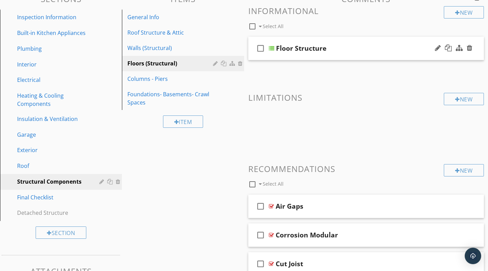
click at [273, 49] on div at bounding box center [271, 48] width 5 height 5
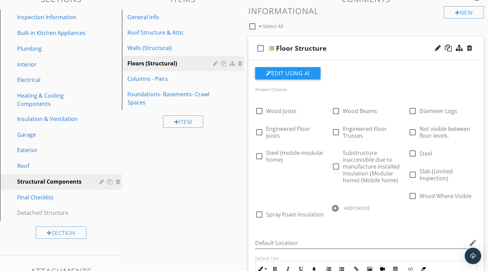
click at [272, 47] on div at bounding box center [271, 48] width 5 height 5
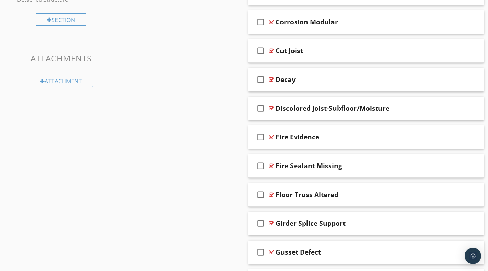
scroll to position [300, 0]
click at [289, 110] on div "Discolored Joist-Subfloor/Moisture" at bounding box center [333, 108] width 114 height 8
click at [271, 109] on div at bounding box center [271, 107] width 5 height 5
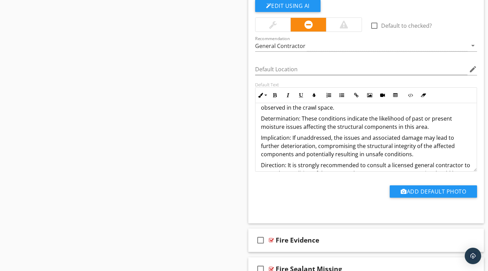
scroll to position [13, 0]
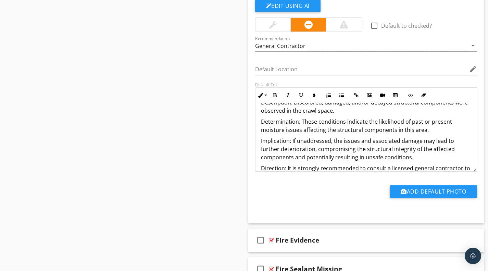
click at [423, 130] on p "Determination: These conditions indicate the likelihood of past or present mois…" at bounding box center [366, 125] width 211 height 16
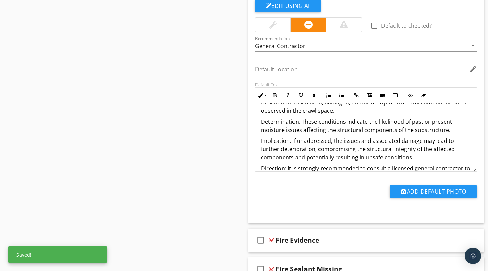
click at [412, 144] on p "Implication: If unaddressed, the issues and associated damage may lead to furth…" at bounding box center [366, 149] width 211 height 25
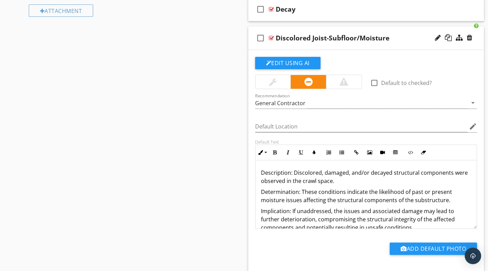
scroll to position [369, 0]
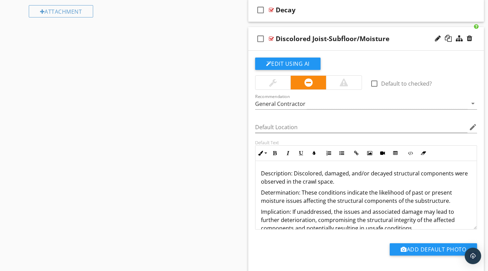
click at [271, 39] on div at bounding box center [271, 38] width 5 height 5
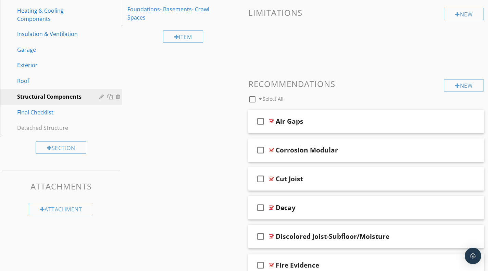
scroll to position [0, 0]
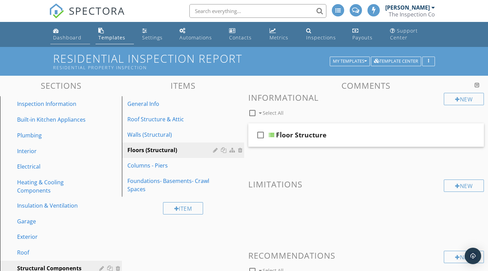
click at [72, 37] on div "Dashboard" at bounding box center [67, 37] width 28 height 7
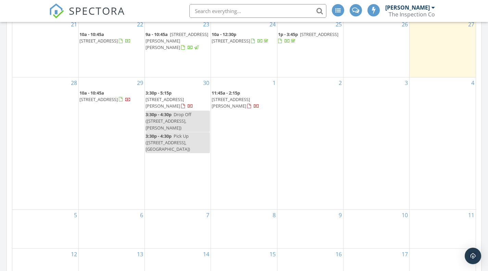
scroll to position [348, 0]
click at [173, 100] on span "3952 Westridge Meadow Cir, Clemmons 27012" at bounding box center [165, 102] width 38 height 13
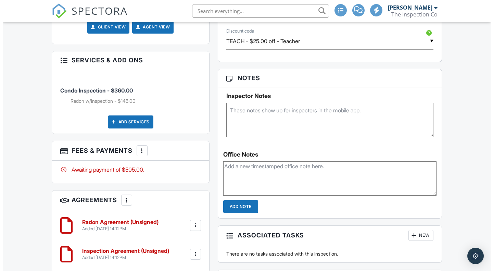
scroll to position [406, 0]
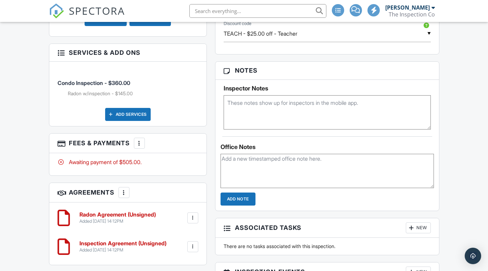
click at [143, 140] on div at bounding box center [139, 143] width 7 height 7
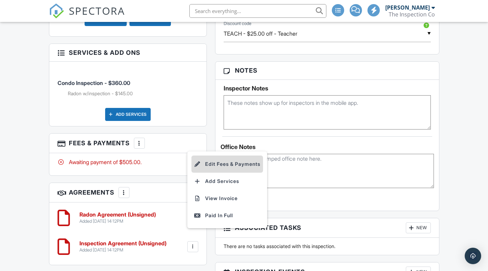
click at [211, 158] on li "Edit Fees & Payments" at bounding box center [227, 163] width 72 height 17
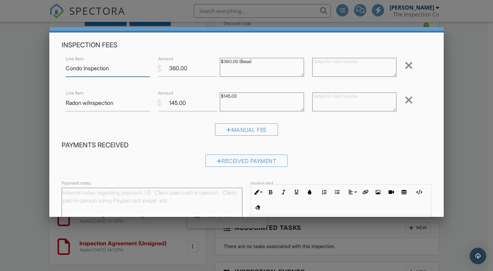
scroll to position [0, 0]
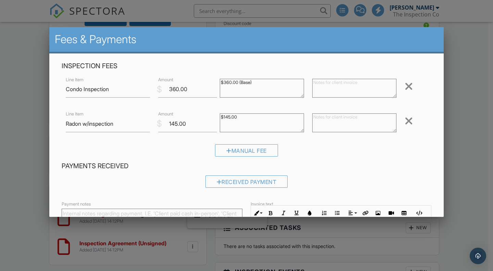
click at [319, 120] on textarea at bounding box center [354, 122] width 84 height 19
type textarea "Discounted"
click at [314, 164] on h4 "Payments Received" at bounding box center [247, 166] width 370 height 9
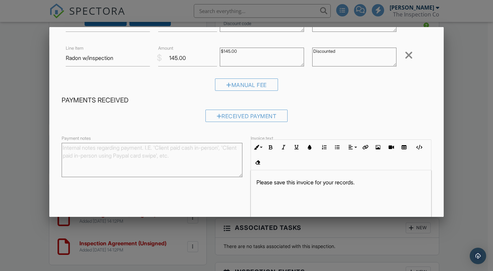
scroll to position [103, 0]
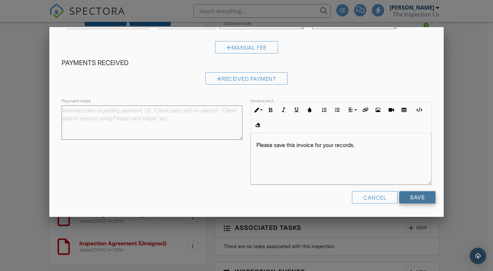
click at [406, 194] on input "Save" at bounding box center [417, 197] width 36 height 12
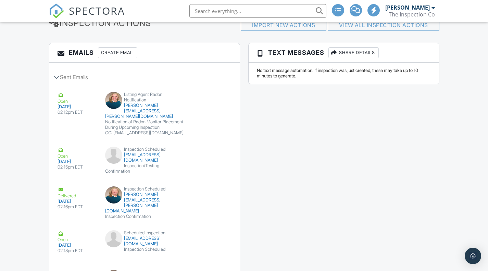
scroll to position [869, 0]
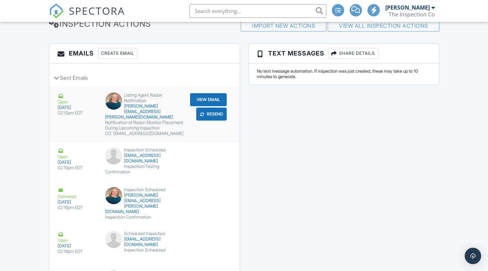
click at [208, 104] on button "View Email" at bounding box center [208, 99] width 37 height 13
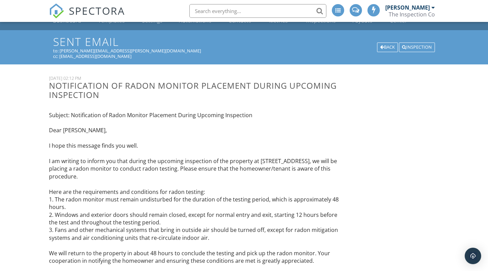
scroll to position [19, 0]
